Goal: Use online tool/utility

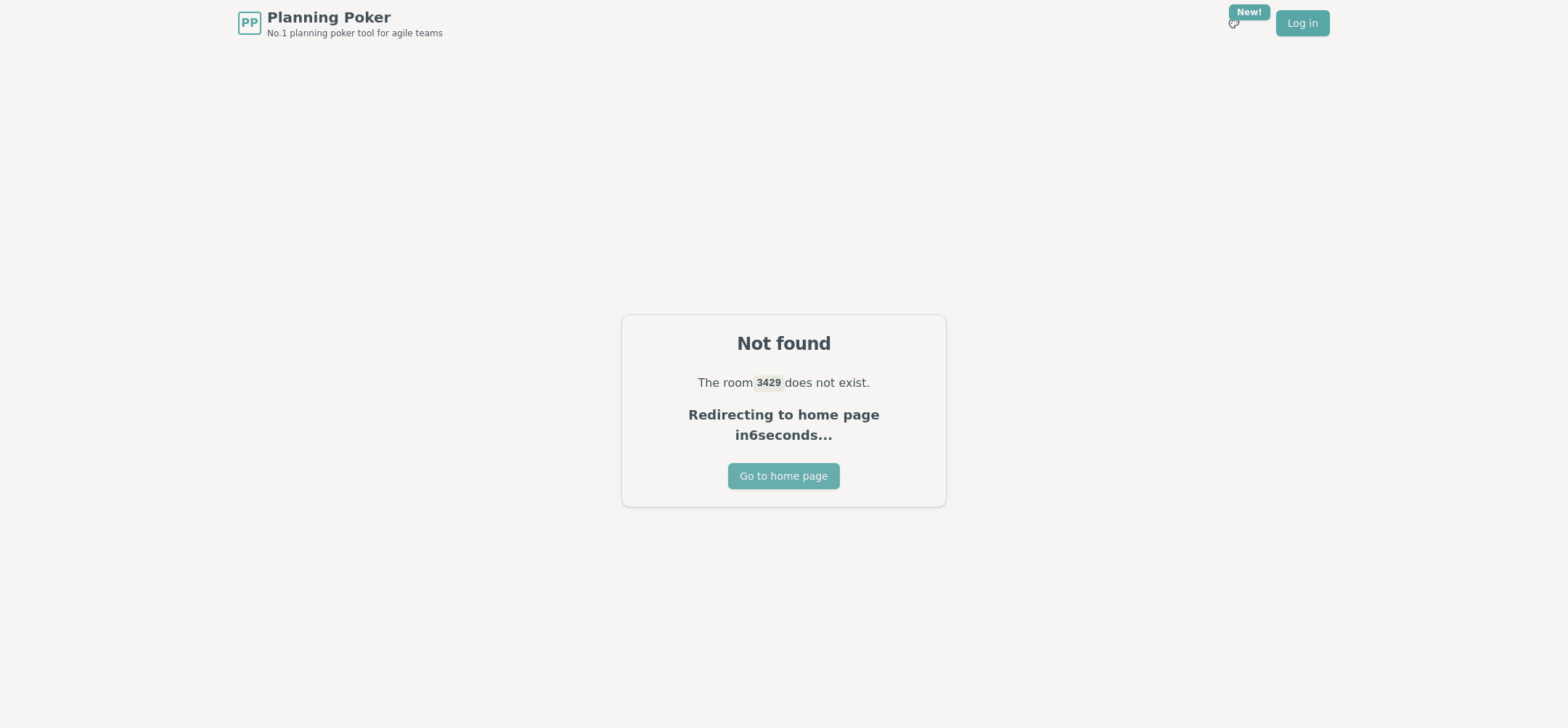
click at [778, 472] on button "Go to home page" at bounding box center [784, 476] width 111 height 26
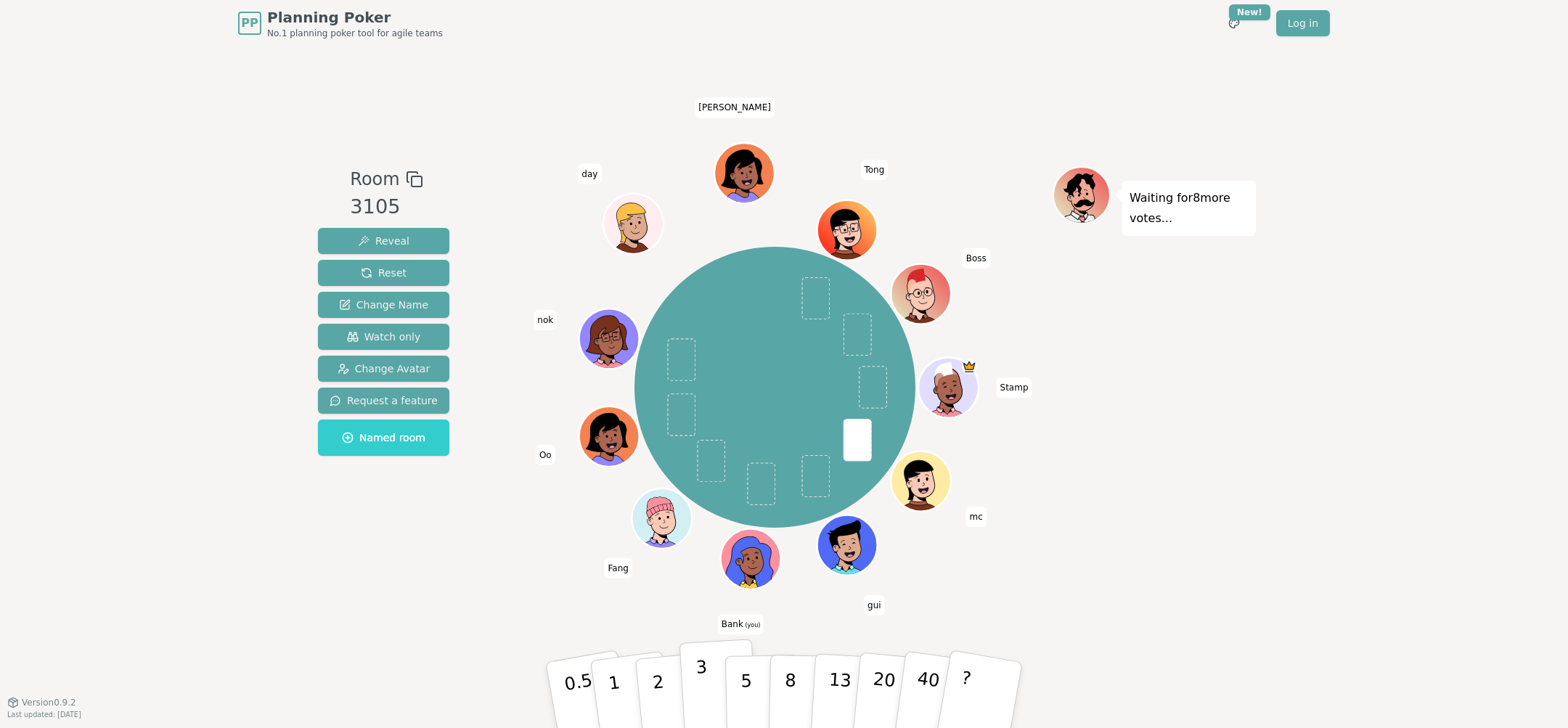
click at [709, 691] on button "3" at bounding box center [719, 695] width 79 height 113
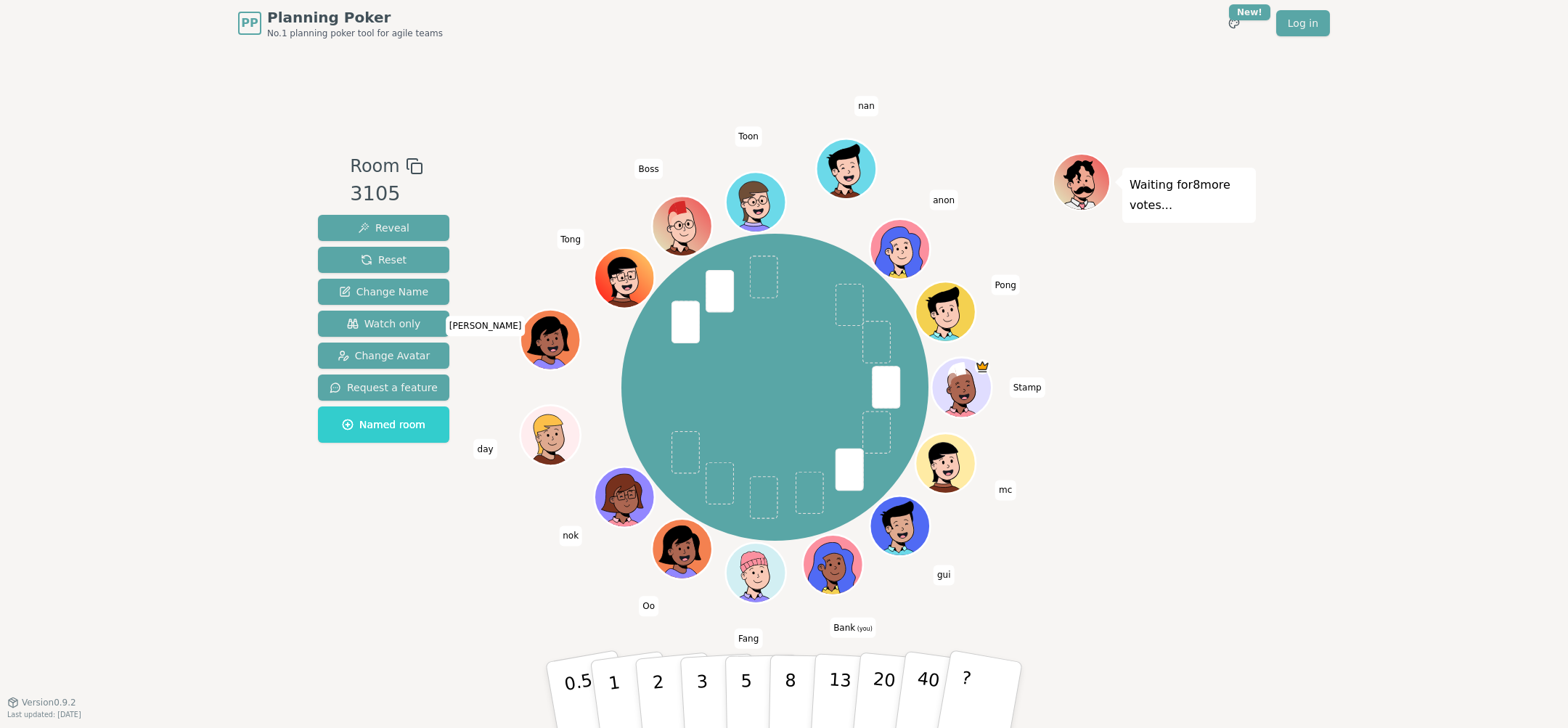
click at [475, 612] on div "Room 3105 Reveal Reset Change Name Watch only Change Avatar Request a feature N…" at bounding box center [784, 375] width 944 height 656
click at [670, 691] on button "2" at bounding box center [675, 696] width 83 height 115
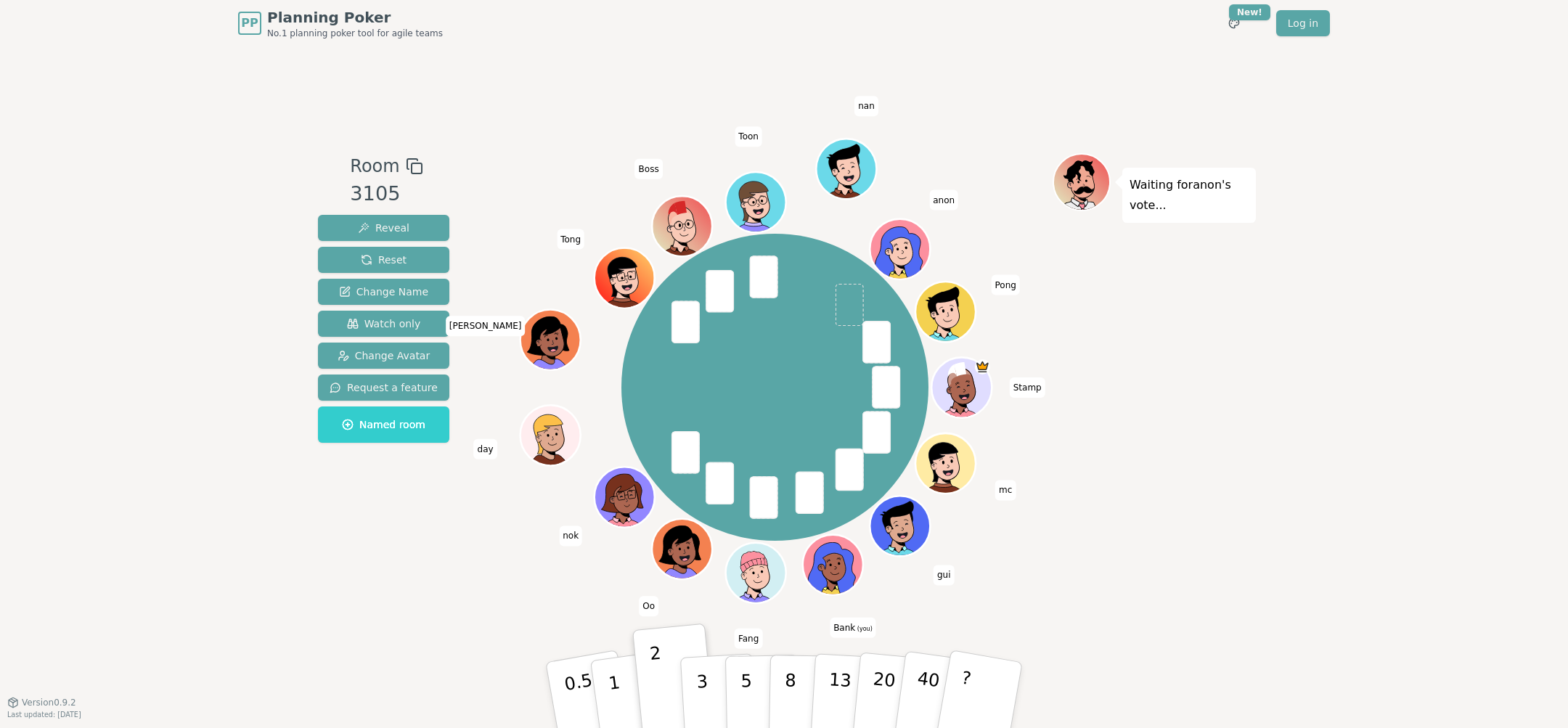
click at [411, 505] on div "Room 3105 Reveal Reset Change Name Watch only Change Avatar Request a feature N…" at bounding box center [383, 374] width 143 height 442
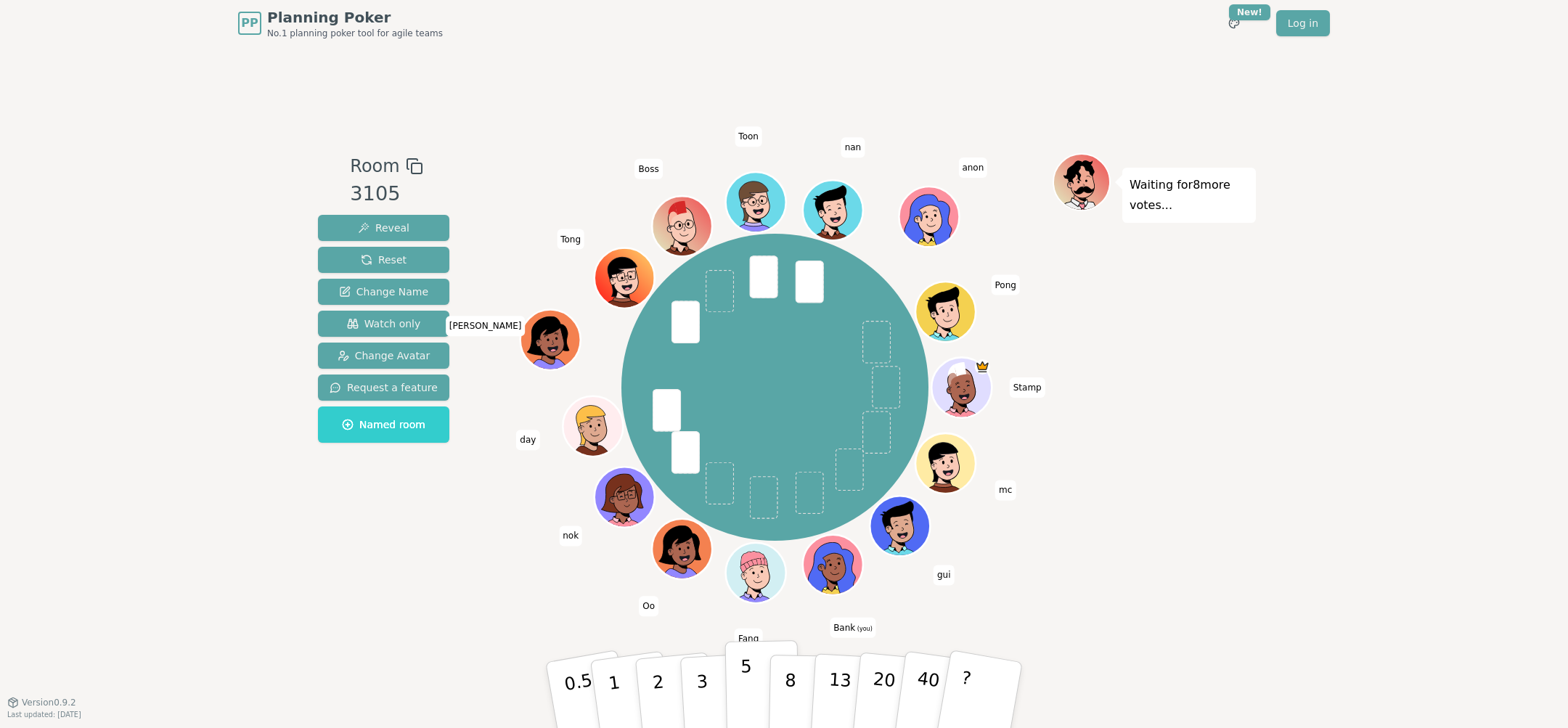
click at [747, 698] on p "5" at bounding box center [746, 695] width 12 height 78
click at [708, 691] on button "3" at bounding box center [719, 695] width 79 height 113
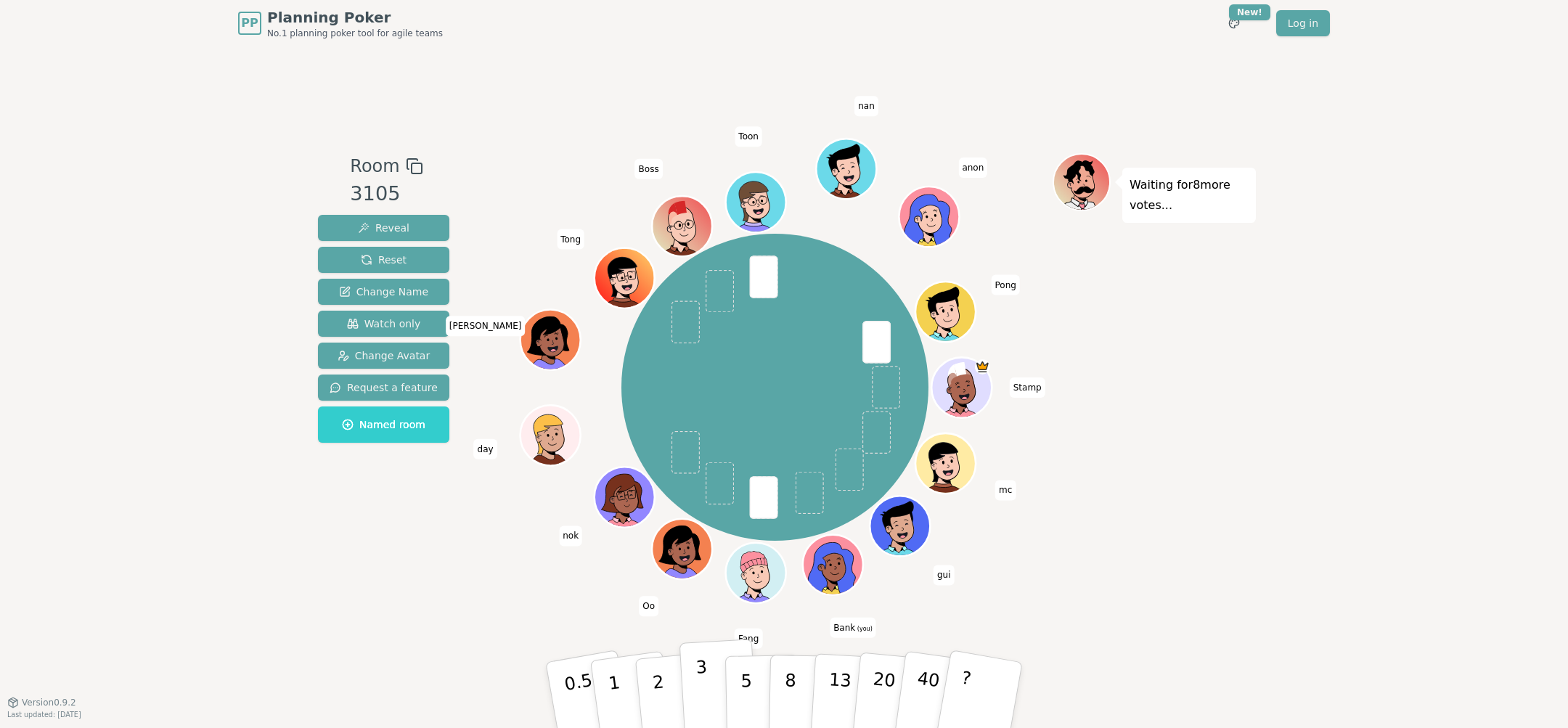
click at [714, 692] on button "3" at bounding box center [719, 695] width 79 height 113
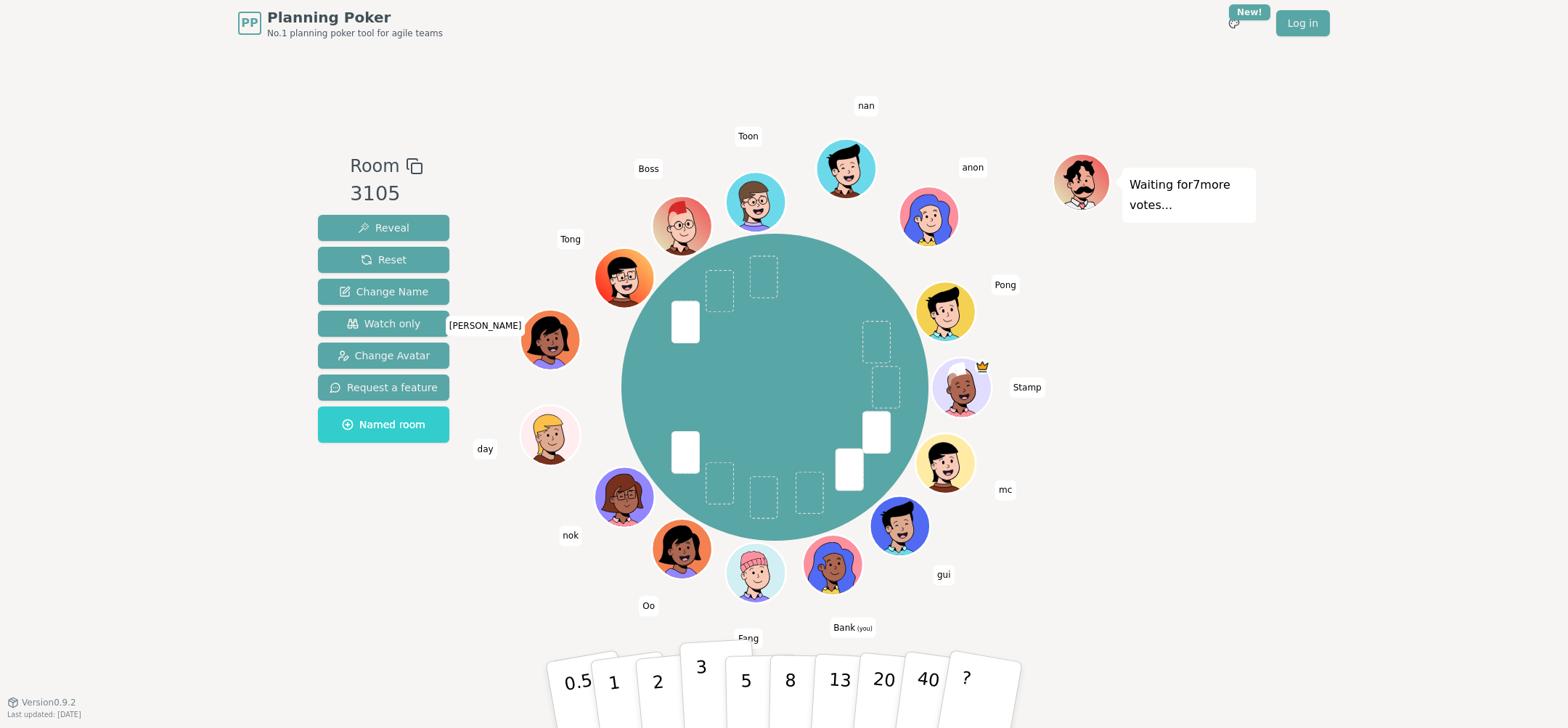
click at [699, 692] on p "3" at bounding box center [703, 697] width 16 height 79
click at [703, 688] on p "3" at bounding box center [703, 697] width 16 height 79
click at [660, 690] on p "2" at bounding box center [660, 697] width 19 height 79
